Goal: Use online tool/utility: Utilize a website feature to perform a specific function

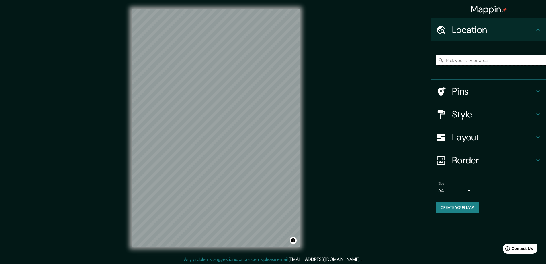
click at [456, 61] on input "Pick your city or area" at bounding box center [491, 60] width 110 height 10
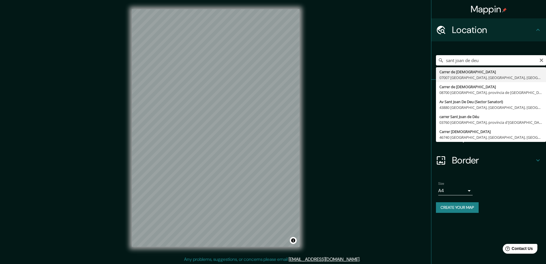
click at [446, 61] on input "sant joan de deu" at bounding box center [491, 60] width 110 height 10
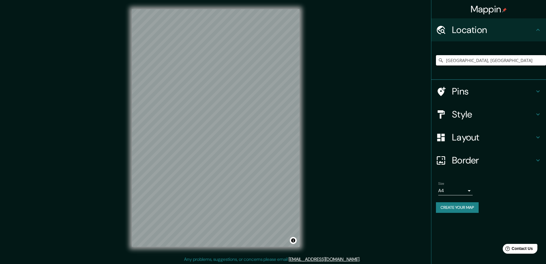
drag, startPoint x: 534, startPoint y: 61, endPoint x: 377, endPoint y: 56, distance: 156.4
click at [377, 56] on div "Mappin Location Rue Des Deux Anges, 76000 Roan, França Rue Des Deux Anges 76000…" at bounding box center [273, 132] width 546 height 265
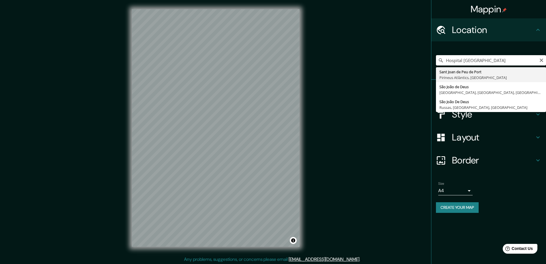
drag, startPoint x: 503, startPoint y: 60, endPoint x: 438, endPoint y: 63, distance: 64.9
click at [438, 63] on input "Hospital sant joan de deu" at bounding box center [491, 60] width 110 height 10
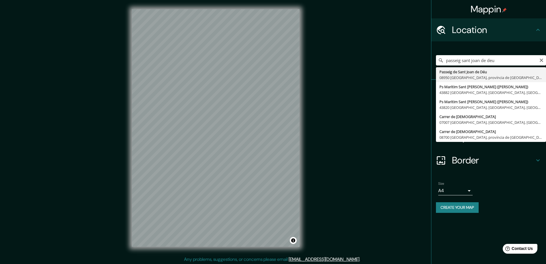
type input "Passeig de Sant Joan de Déu, 08950 Esplugues de Llobregat, província de Barcelo…"
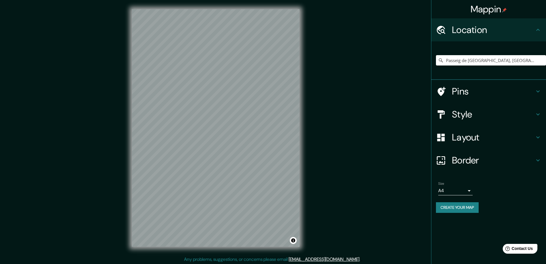
click at [483, 88] on h4 "Pins" at bounding box center [493, 90] width 83 height 11
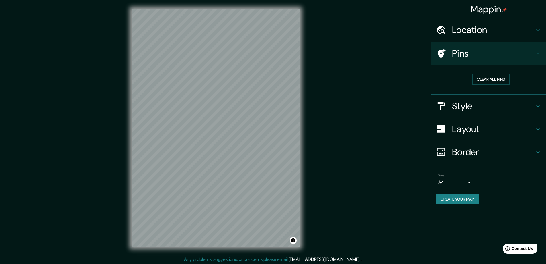
click at [437, 51] on icon at bounding box center [441, 53] width 10 height 10
click at [494, 78] on button "Clear all pins" at bounding box center [491, 79] width 37 height 11
click at [502, 75] on button "Clear all pins" at bounding box center [491, 79] width 37 height 11
click at [63, 128] on div "Mappin Location Passeig de Sant Joan de Déu, 08950 Esplugues de Llobregat, prov…" at bounding box center [273, 132] width 546 height 265
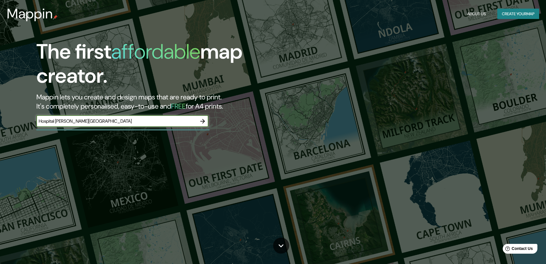
type input "Hospital [PERSON_NAME][GEOGRAPHIC_DATA]"
click at [203, 121] on icon "button" at bounding box center [202, 121] width 5 height 5
